Goal: Browse casually

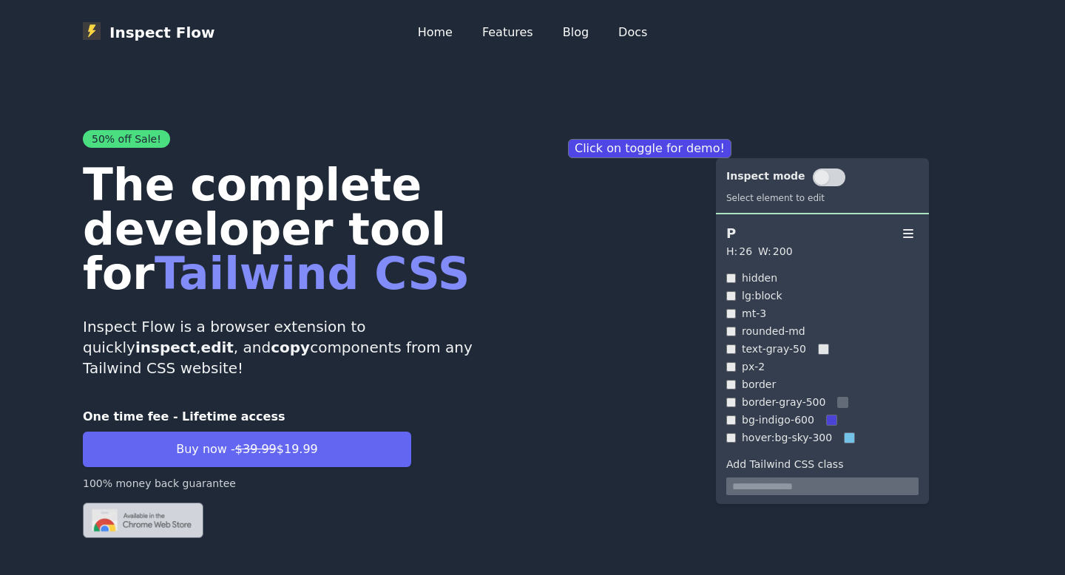
click at [816, 179] on span at bounding box center [821, 177] width 15 height 15
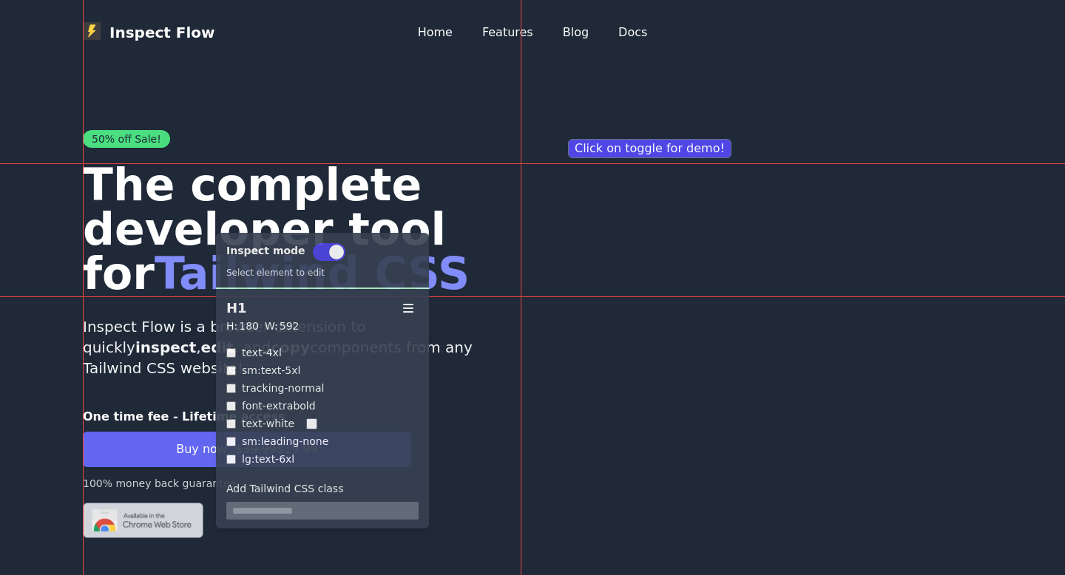
click at [201, 218] on h1 "The complete developer tool for Tailwind CSS" at bounding box center [302, 229] width 438 height 133
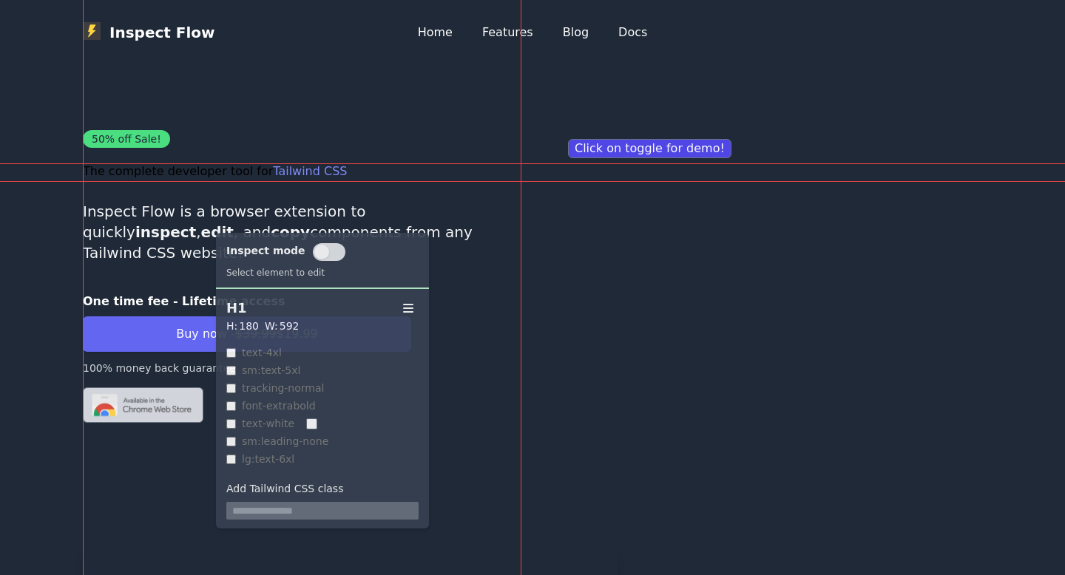
click at [502, 274] on div "50% off Sale! The complete developer tool for Tailwind CSS Inspect Flow is a br…" at bounding box center [302, 276] width 438 height 293
click at [313, 259] on button at bounding box center [329, 252] width 33 height 18
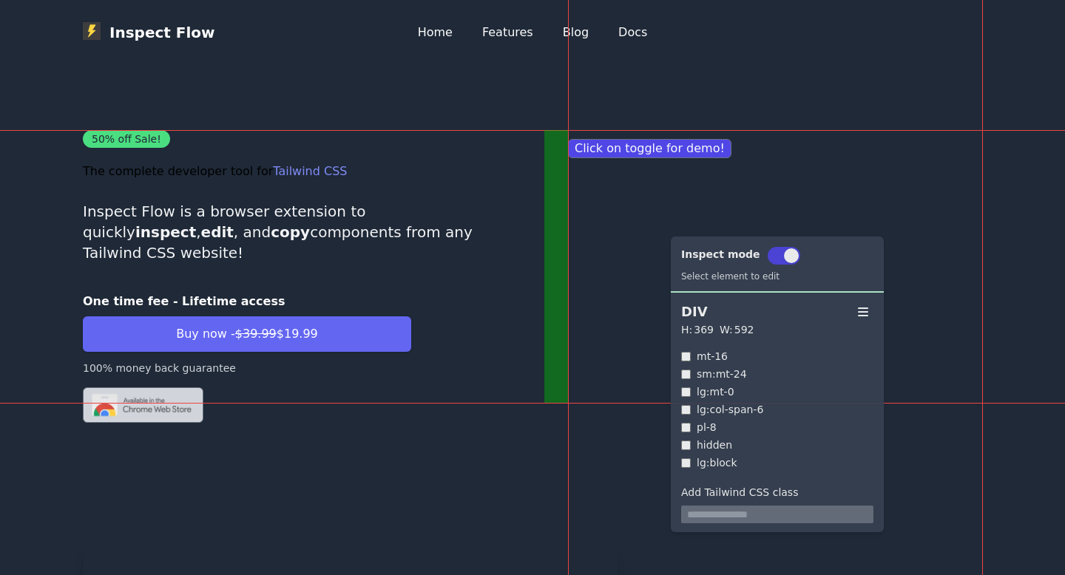
click at [659, 221] on div "Click on toggle for demo!" at bounding box center [763, 276] width 438 height 293
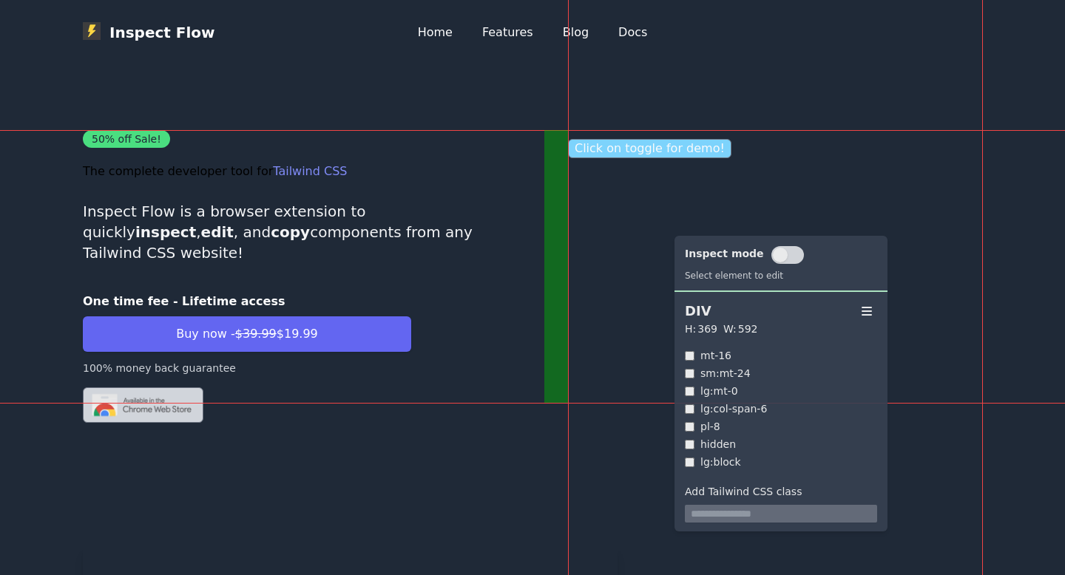
click at [645, 146] on p "Click on toggle for demo!" at bounding box center [649, 148] width 163 height 19
click at [658, 159] on div "Click on toggle for demo!" at bounding box center [763, 276] width 438 height 293
click at [785, 251] on button at bounding box center [787, 255] width 33 height 18
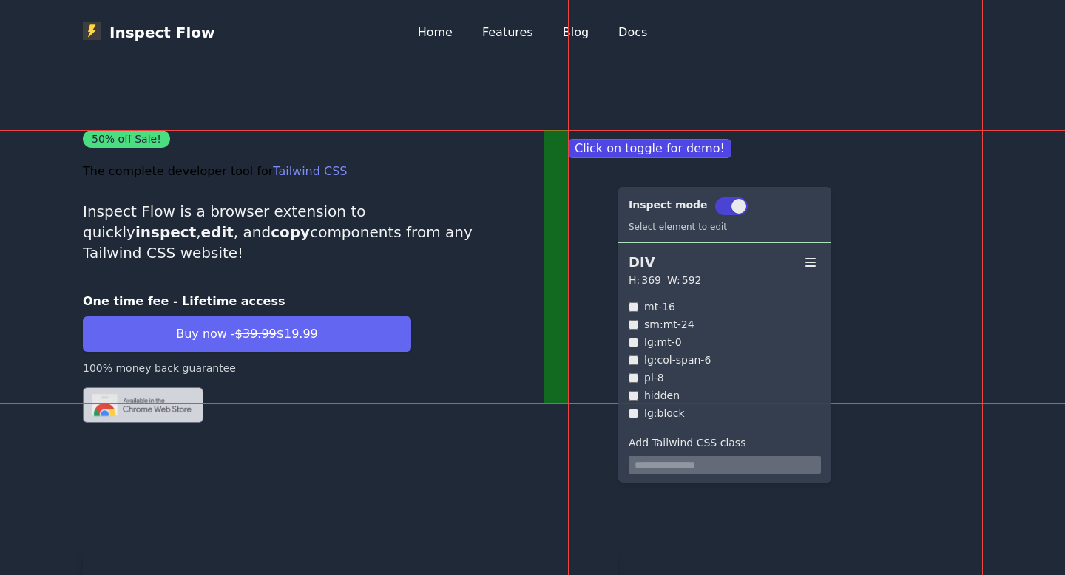
click at [842, 161] on div "Click on toggle for demo!" at bounding box center [763, 276] width 438 height 293
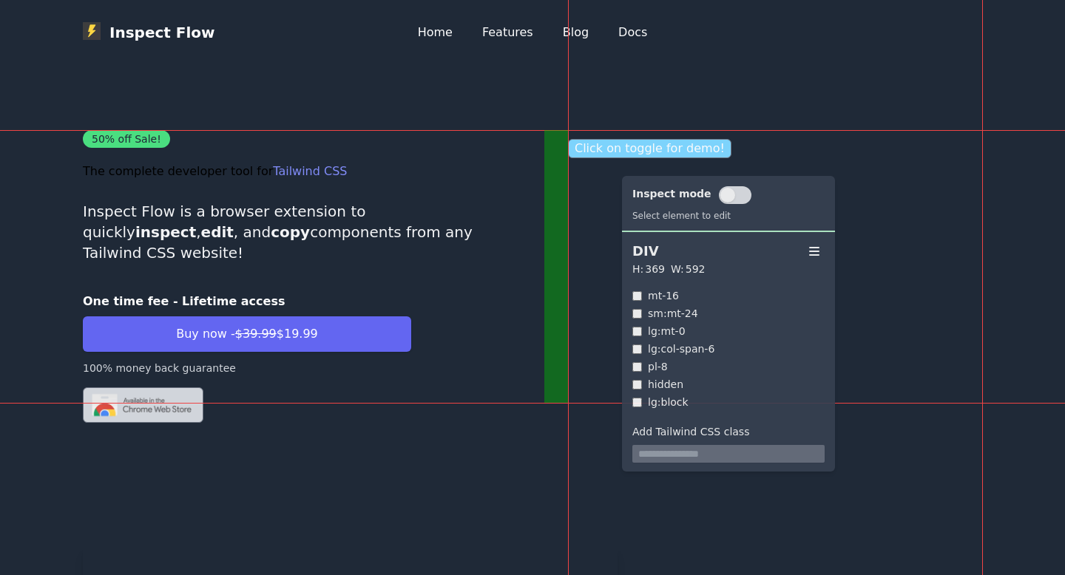
click at [675, 147] on p "Click on toggle for demo!" at bounding box center [649, 148] width 163 height 19
click at [640, 148] on p "Click on toggle for demo!" at bounding box center [649, 148] width 163 height 19
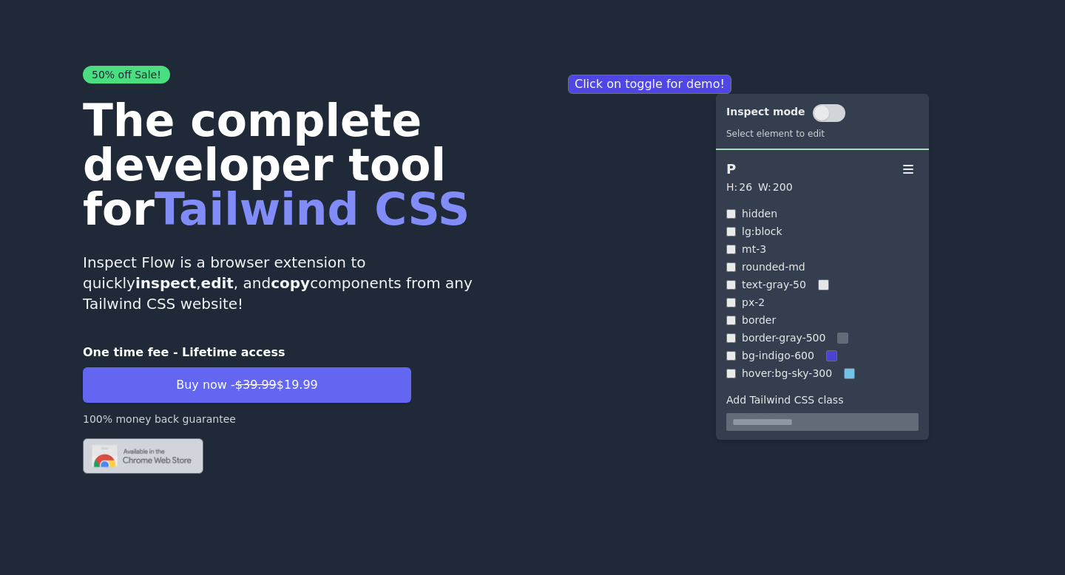
scroll to position [64, 0]
